Goal: Navigation & Orientation: Understand site structure

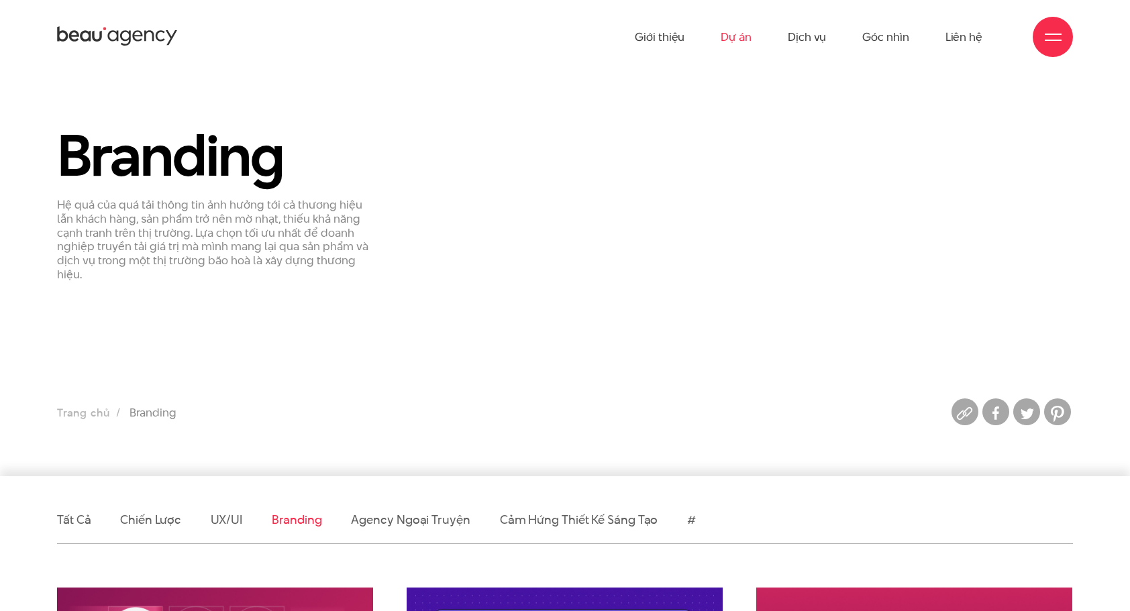
click at [741, 39] on link "Dự án" at bounding box center [736, 37] width 31 height 74
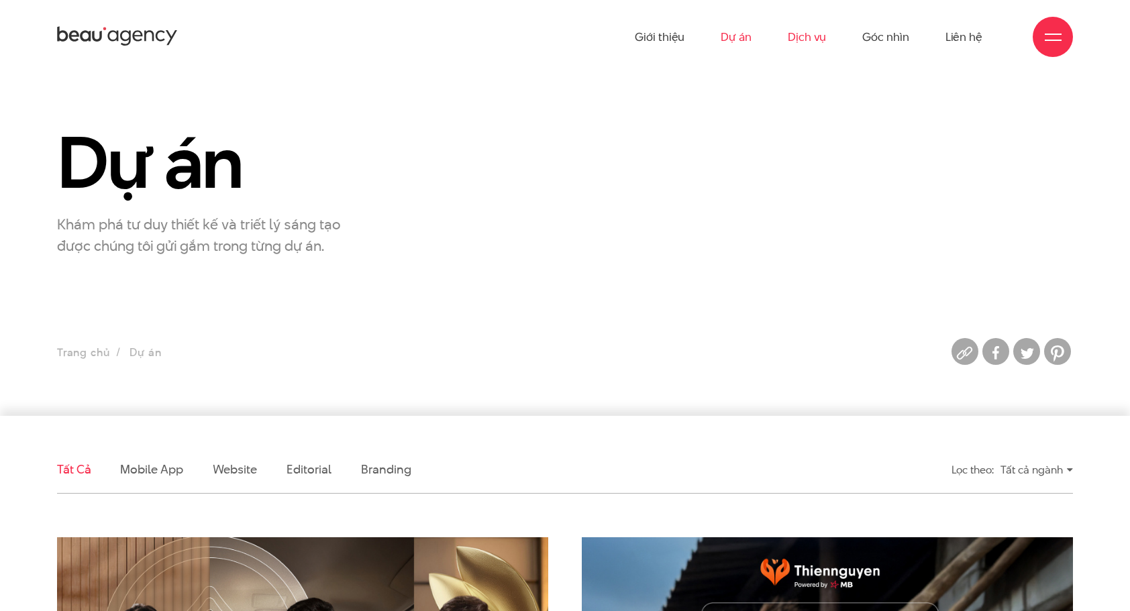
click at [808, 44] on link "Dịch vụ" at bounding box center [807, 37] width 38 height 74
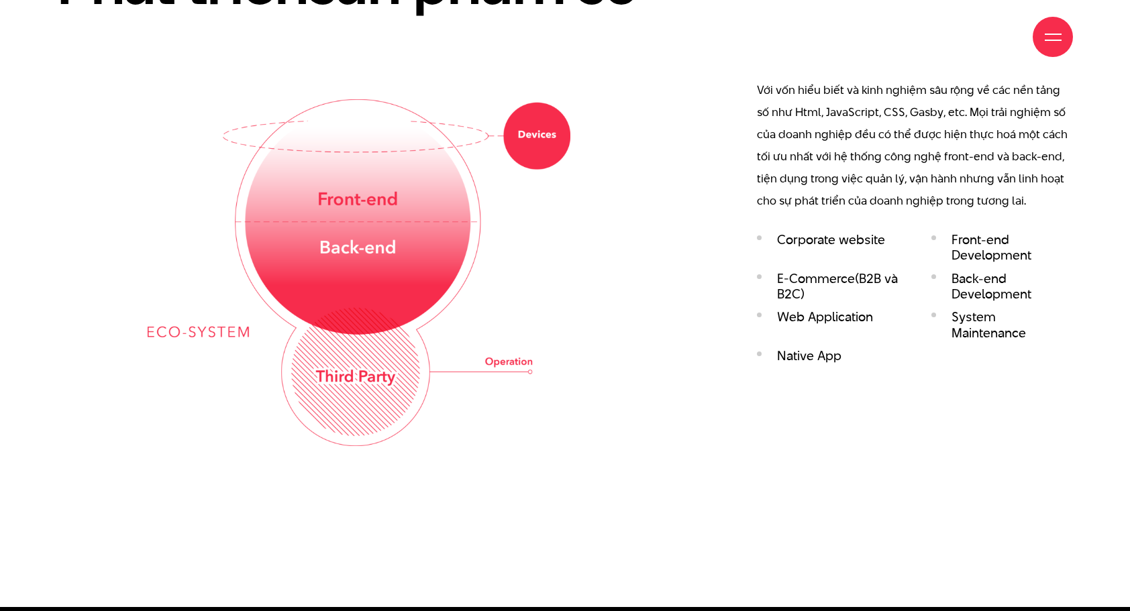
scroll to position [2617, 0]
